Goal: Information Seeking & Learning: Compare options

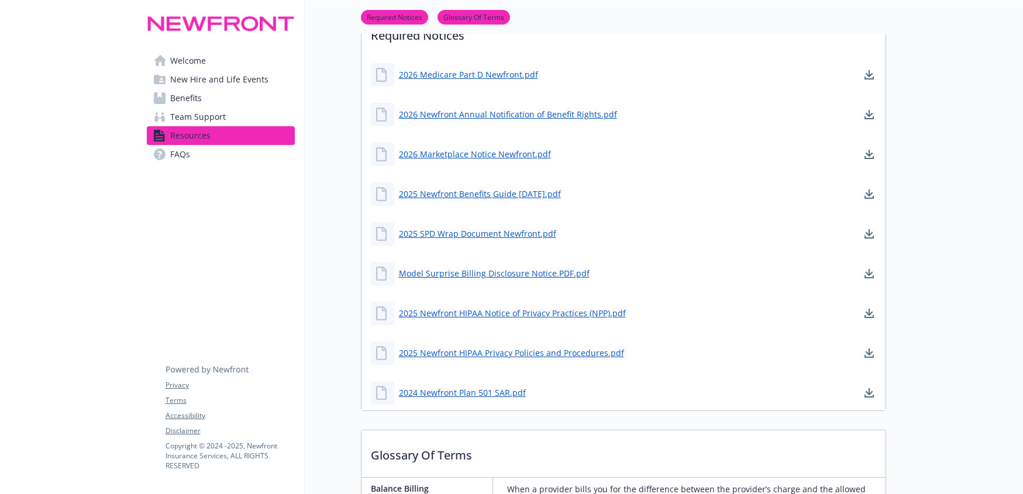
scroll to position [284, 0]
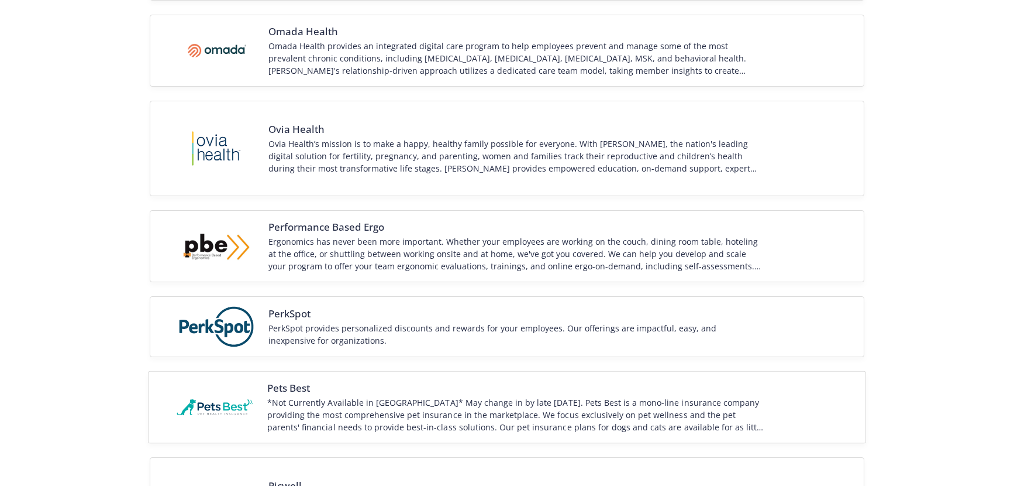
scroll to position [1564, 0]
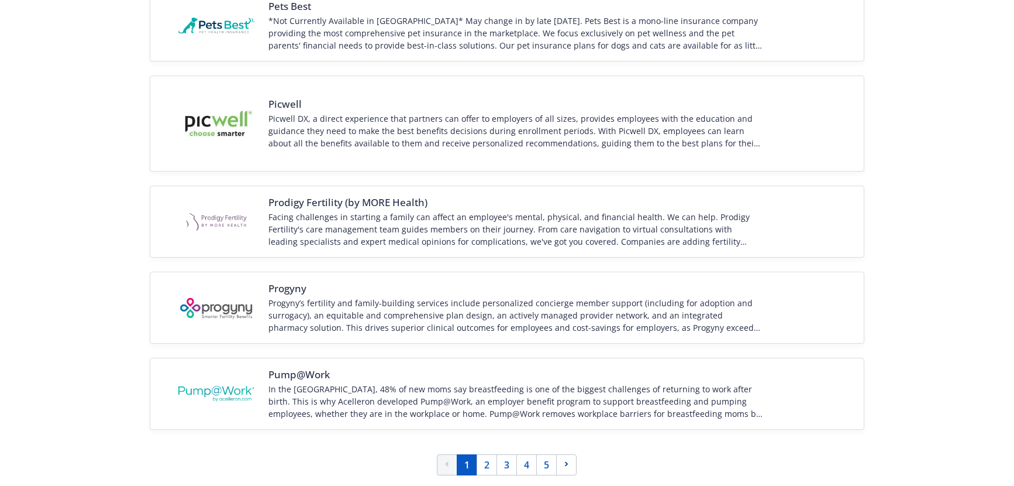
click at [472, 463] on link "1" at bounding box center [467, 464] width 20 height 21
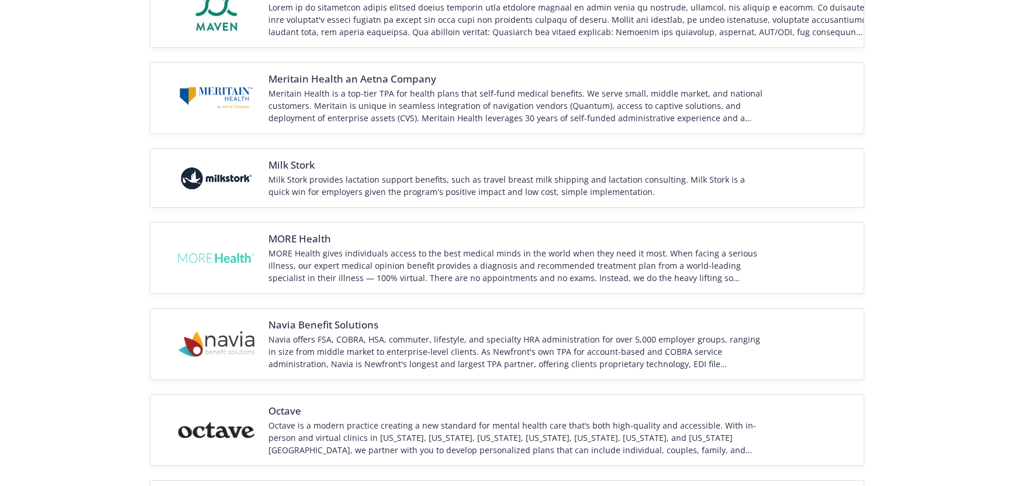
scroll to position [63, 0]
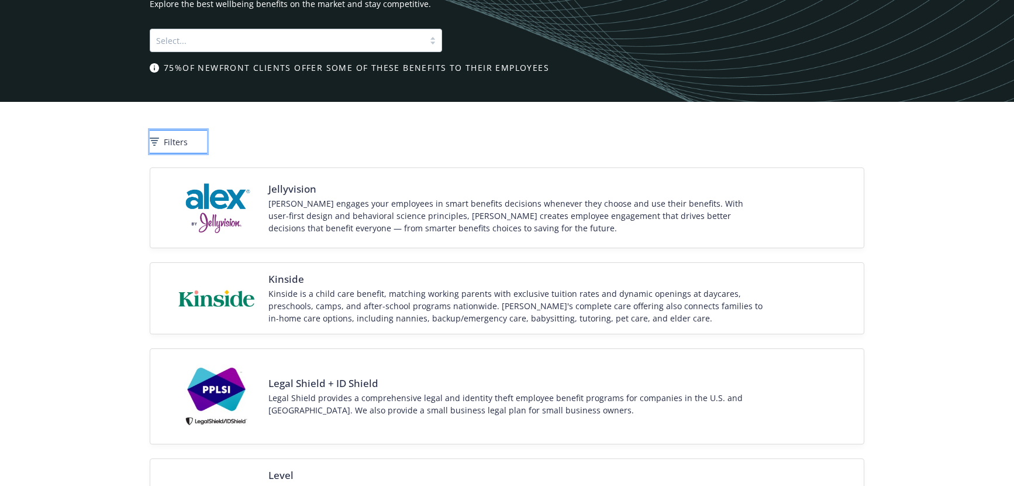
click at [201, 148] on button "Filters" at bounding box center [178, 141] width 57 height 23
select select "Global"
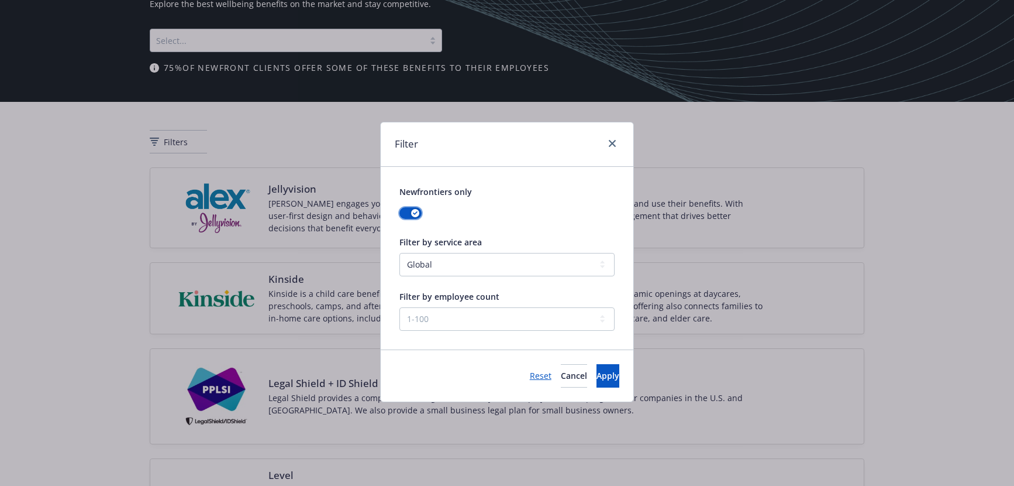
click at [420, 214] on button "button" at bounding box center [411, 213] width 22 height 12
click at [604, 380] on button "Apply" at bounding box center [608, 375] width 23 height 23
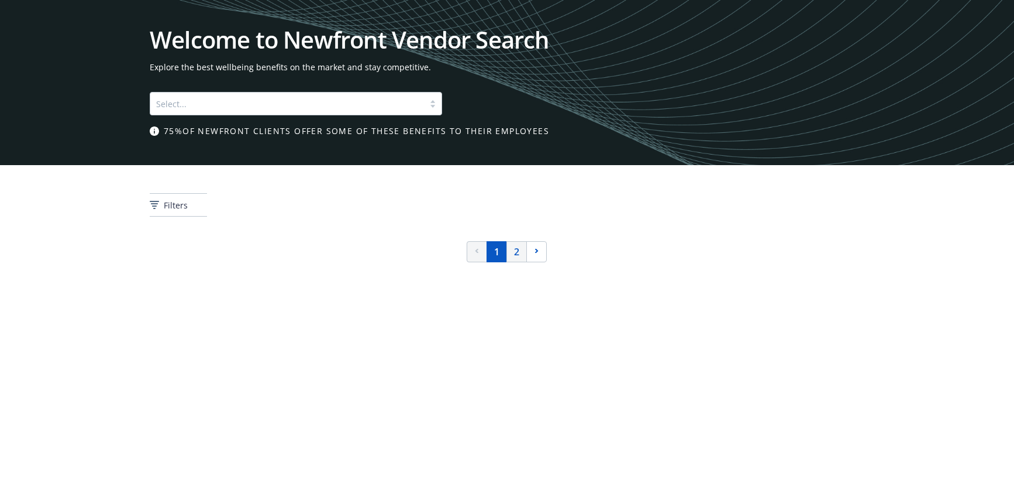
click at [519, 252] on link "2" at bounding box center [517, 251] width 20 height 21
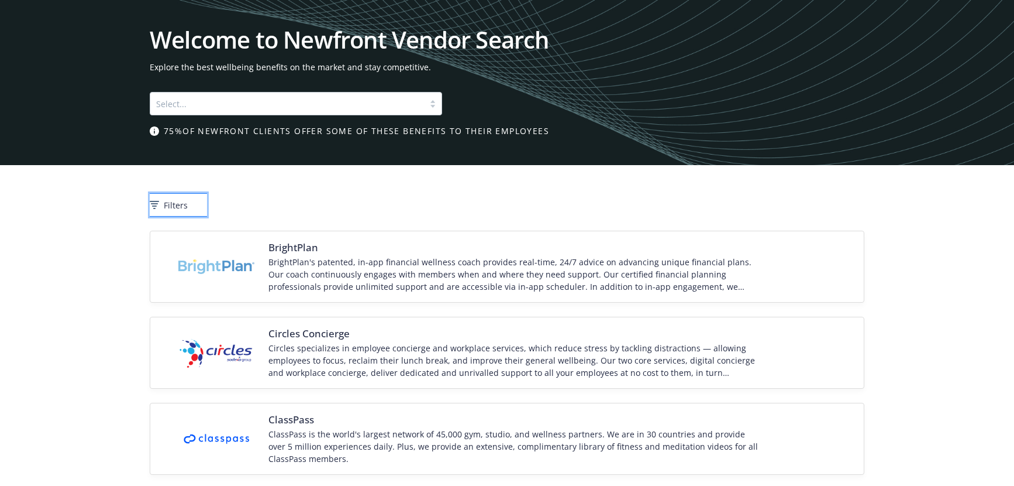
click at [188, 201] on span "Filters" at bounding box center [176, 205] width 24 height 12
select select "Global"
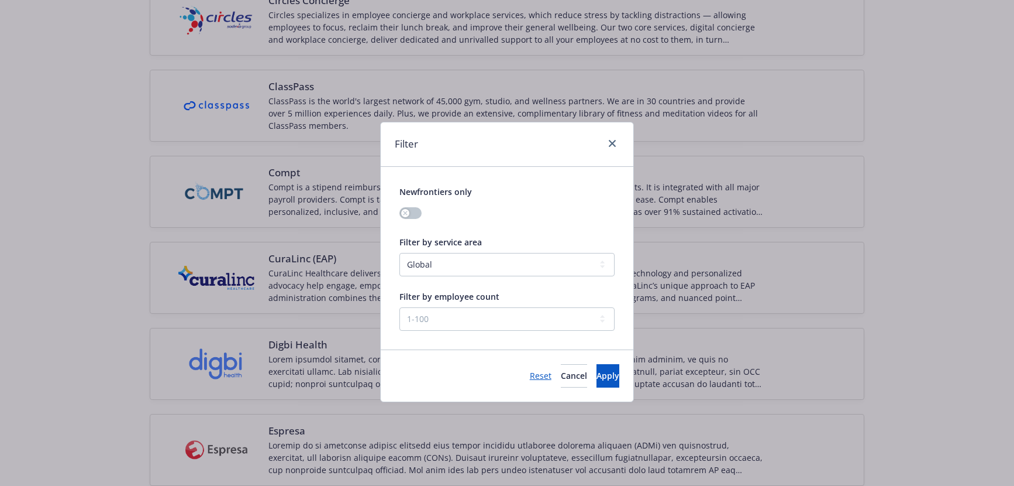
click at [530, 373] on link "Reset" at bounding box center [541, 375] width 22 height 12
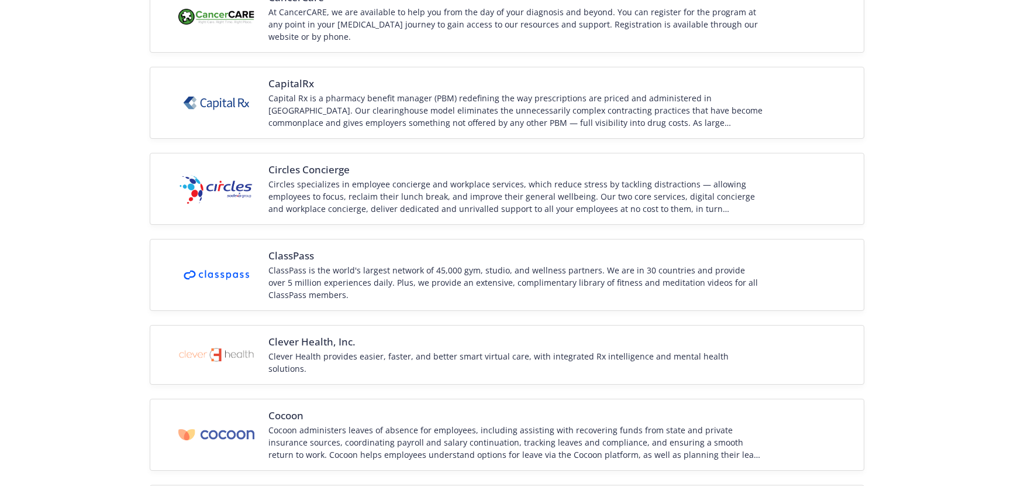
scroll to position [1504, 0]
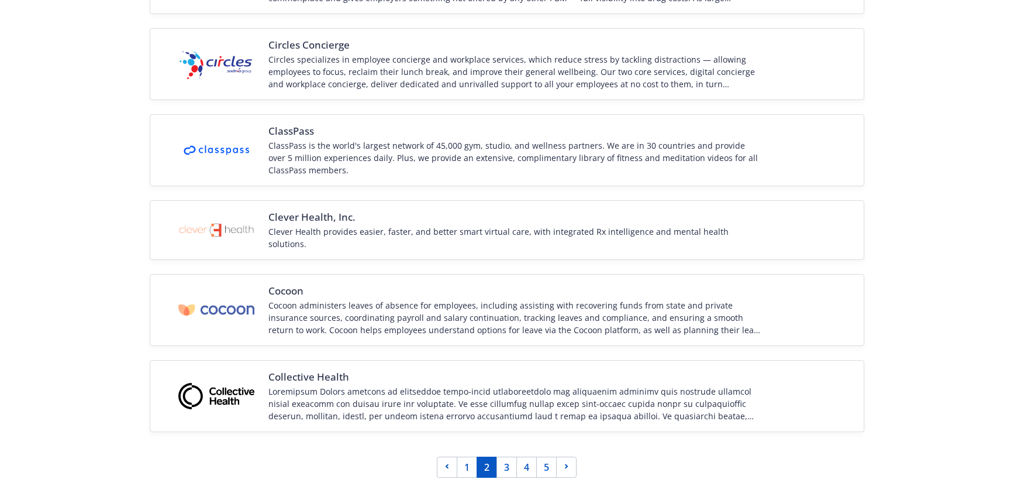
click at [479, 469] on link "2" at bounding box center [487, 466] width 20 height 21
click at [471, 466] on link "1" at bounding box center [467, 466] width 20 height 21
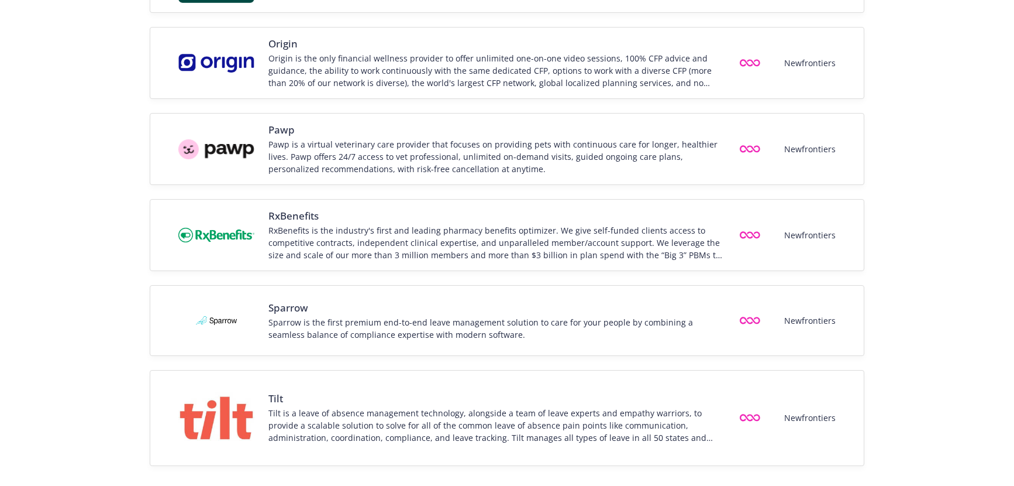
scroll to position [1584, 0]
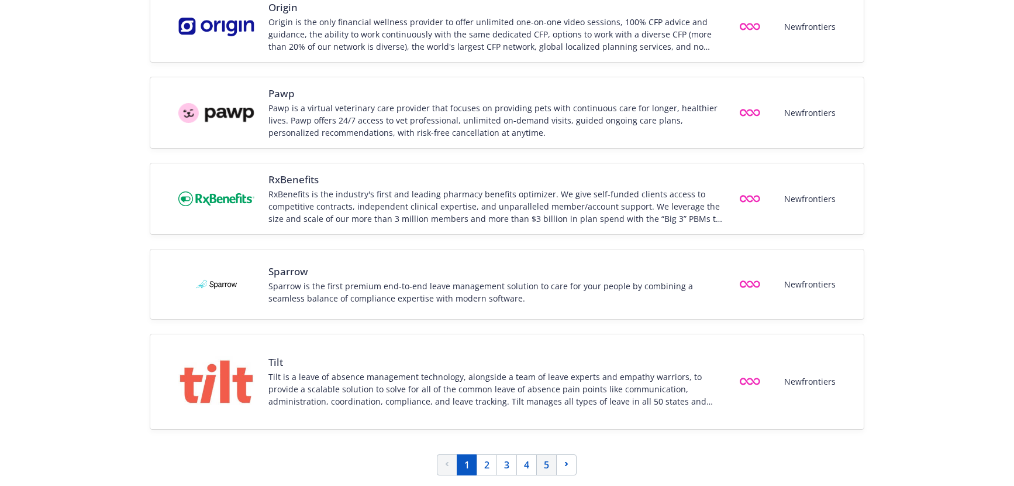
click at [551, 470] on link "5" at bounding box center [546, 464] width 20 height 21
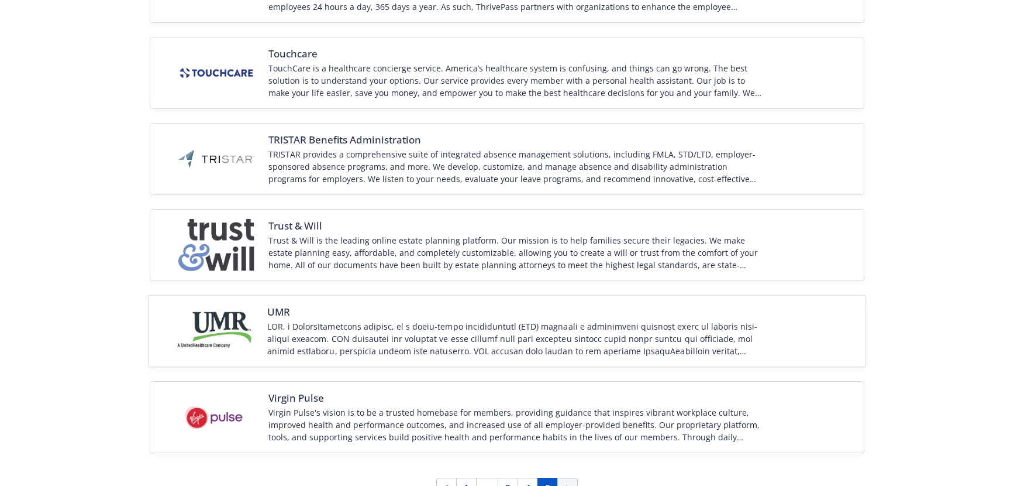
scroll to position [1519, 0]
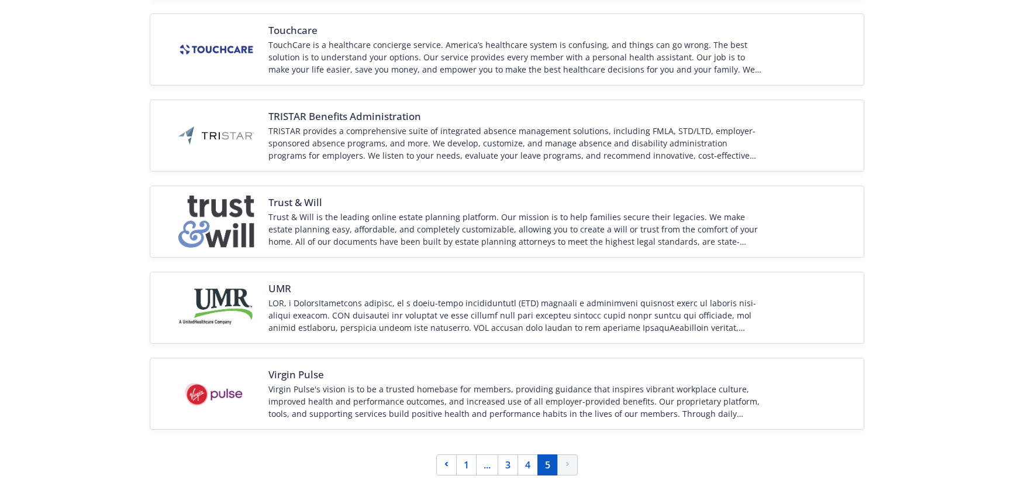
click at [563, 466] on link "Next page" at bounding box center [567, 464] width 20 height 21
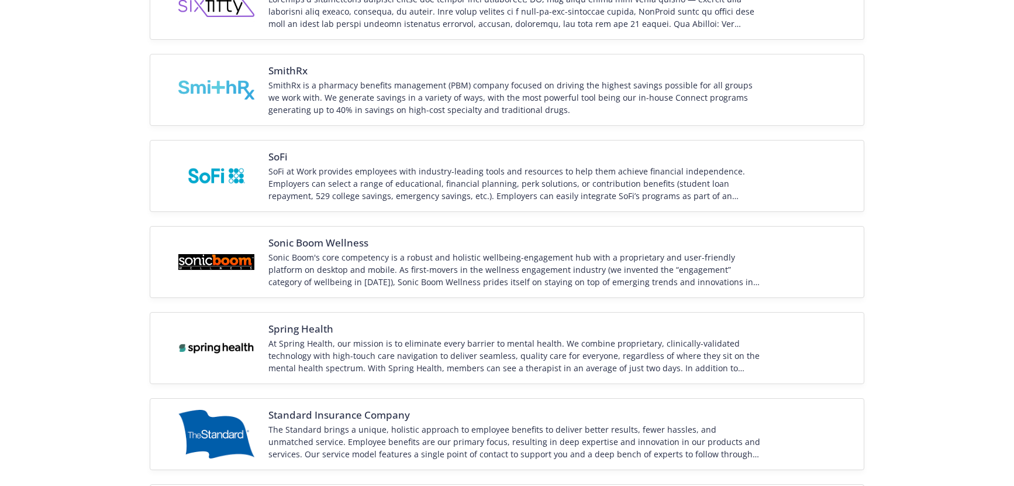
scroll to position [0, 0]
